Goal: Transaction & Acquisition: Purchase product/service

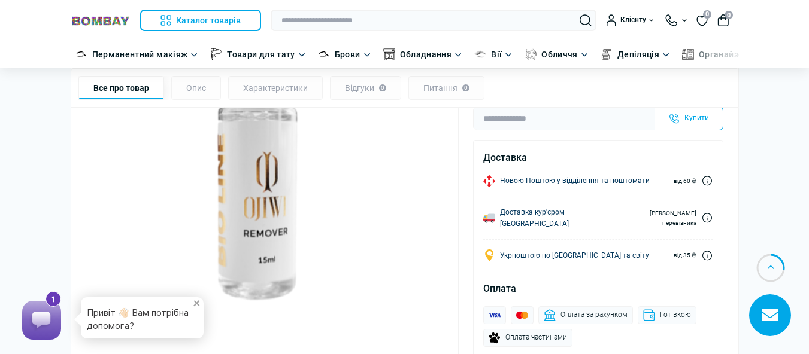
scroll to position [120, 0]
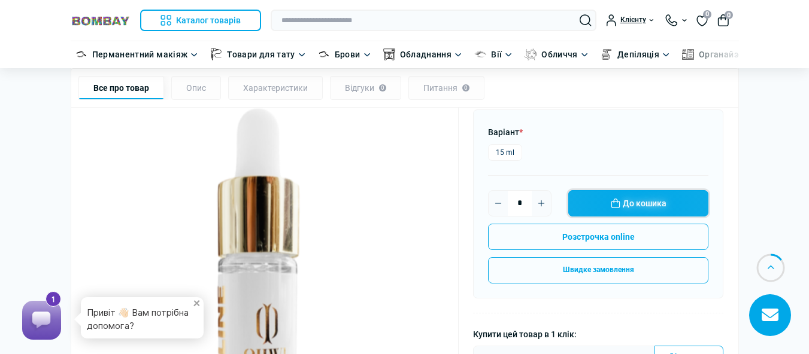
click at [678, 201] on button "До кошика" at bounding box center [638, 203] width 140 height 26
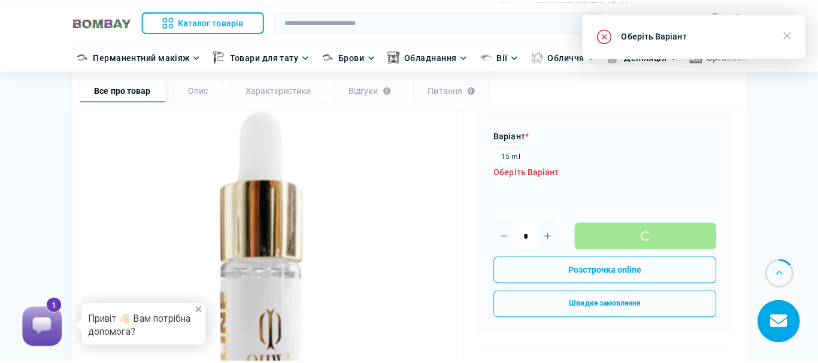
scroll to position [232, 0]
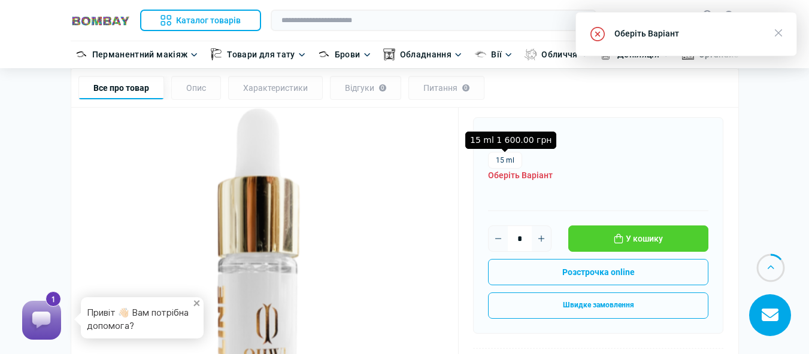
click at [510, 153] on label "15 ml" at bounding box center [505, 160] width 34 height 17
click at [779, 34] on icon "button" at bounding box center [777, 32] width 7 height 7
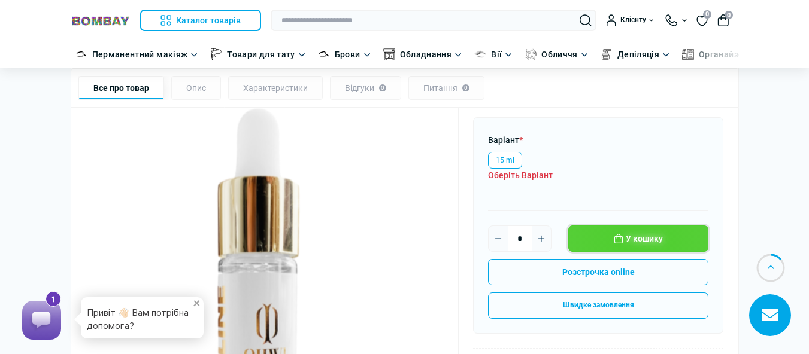
click at [643, 240] on button "У кошику" at bounding box center [638, 239] width 140 height 26
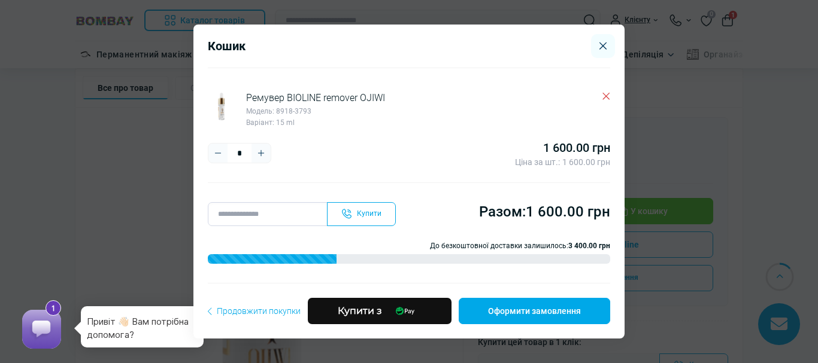
click at [263, 210] on input "tel" at bounding box center [268, 214] width 120 height 24
click at [498, 308] on link "Оформити замовлення" at bounding box center [533, 311] width 151 height 26
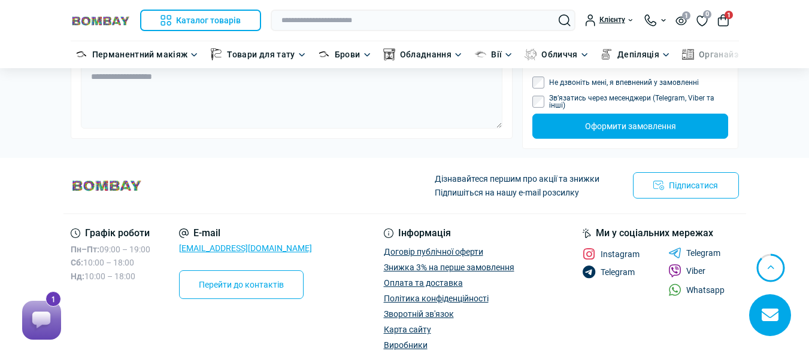
scroll to position [882, 0]
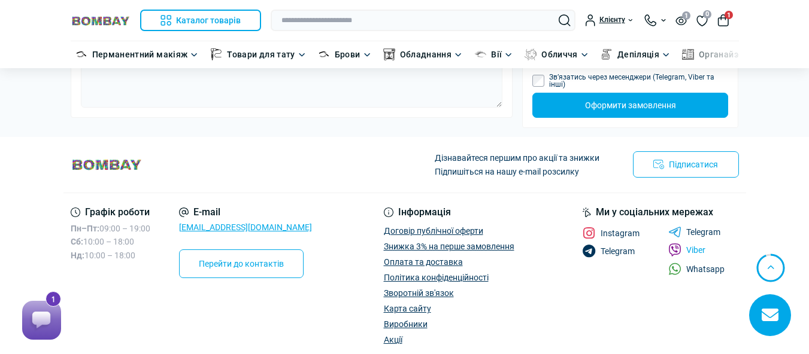
click at [685, 253] on link "Viber" at bounding box center [686, 250] width 37 height 13
click at [688, 251] on link "Viber" at bounding box center [686, 250] width 37 height 13
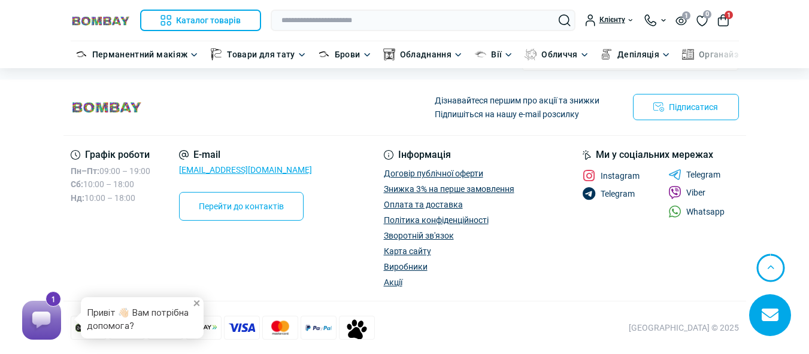
scroll to position [941, 0]
